Goal: Obtain resource: Download file/media

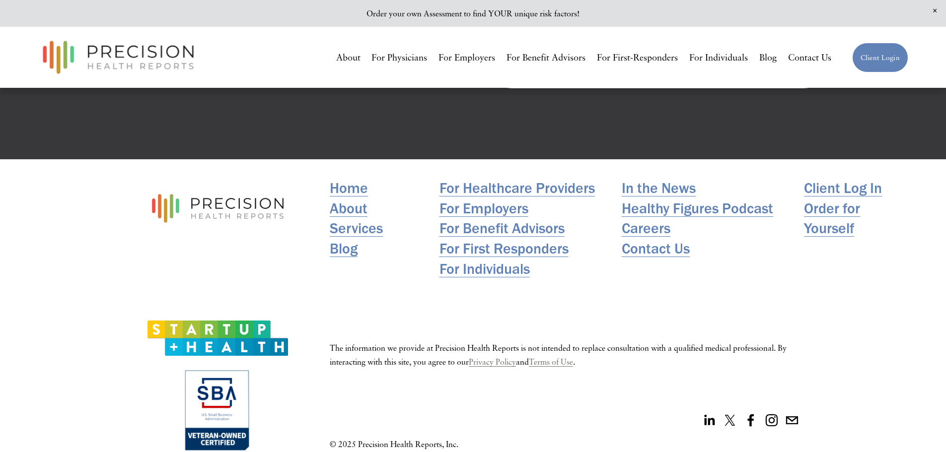
scroll to position [2268, 0]
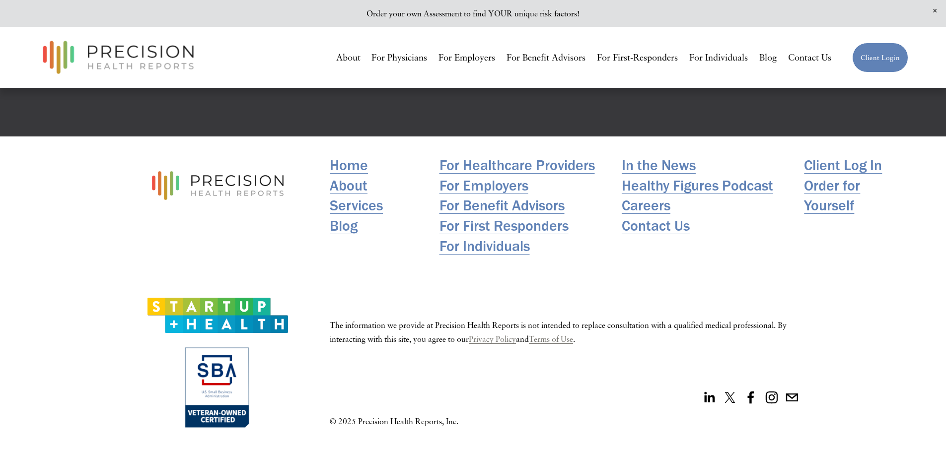
click at [346, 66] on link "About" at bounding box center [348, 58] width 24 height 18
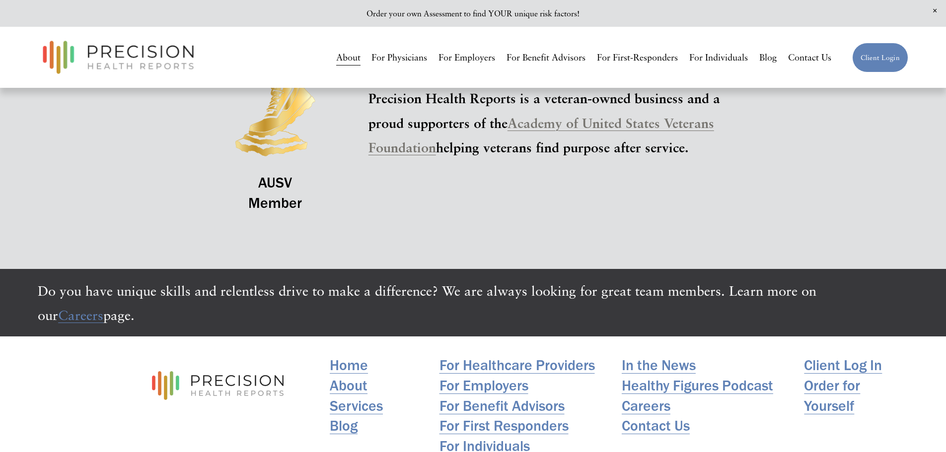
scroll to position [2334, 0]
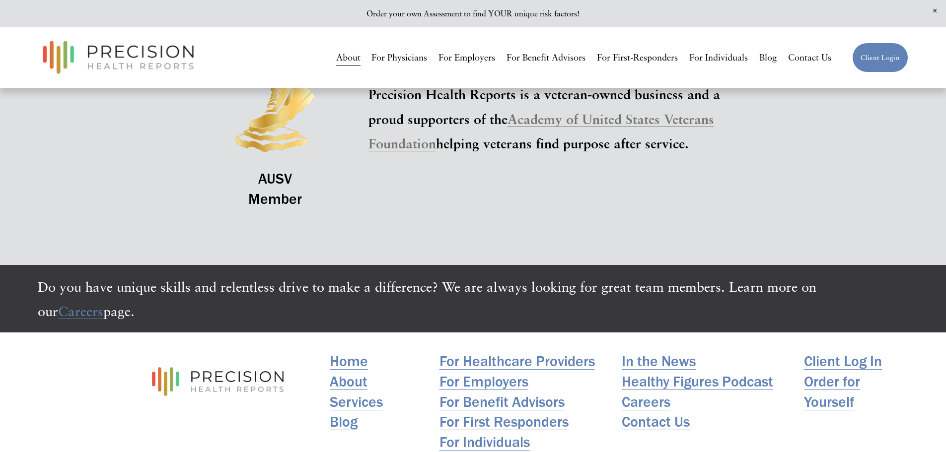
click at [419, 58] on link "For Physicians" at bounding box center [399, 58] width 56 height 18
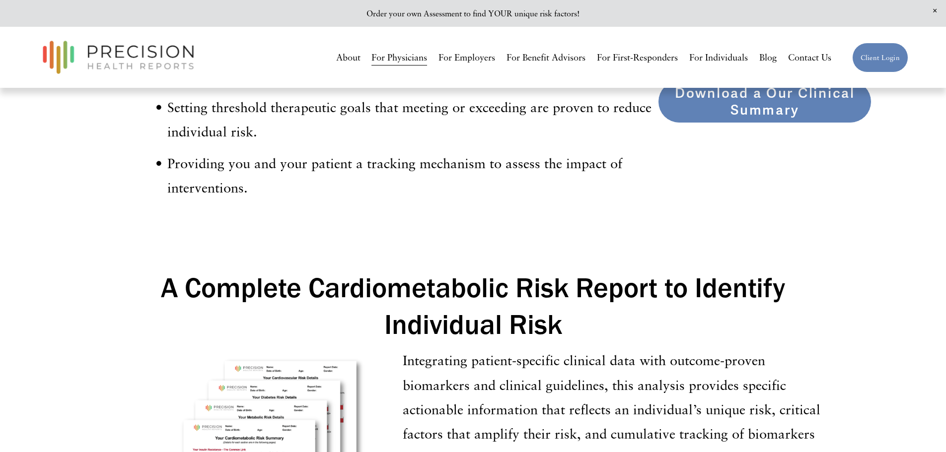
scroll to position [1490, 0]
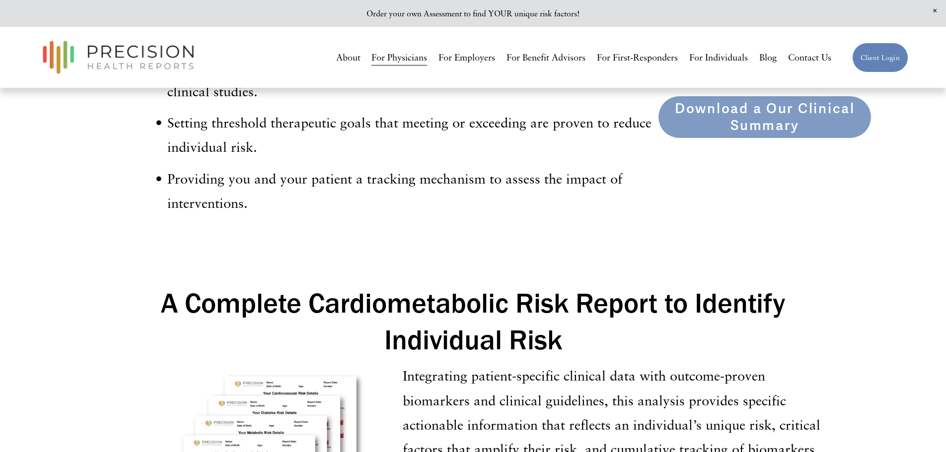
click at [757, 115] on link "Download a Our Clinical Summary" at bounding box center [765, 117] width 214 height 43
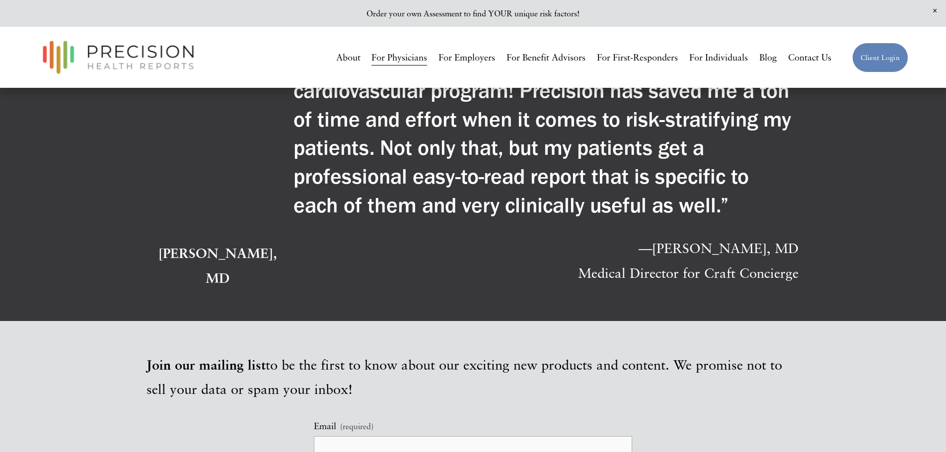
scroll to position [3128, 0]
